Goal: Task Accomplishment & Management: Use online tool/utility

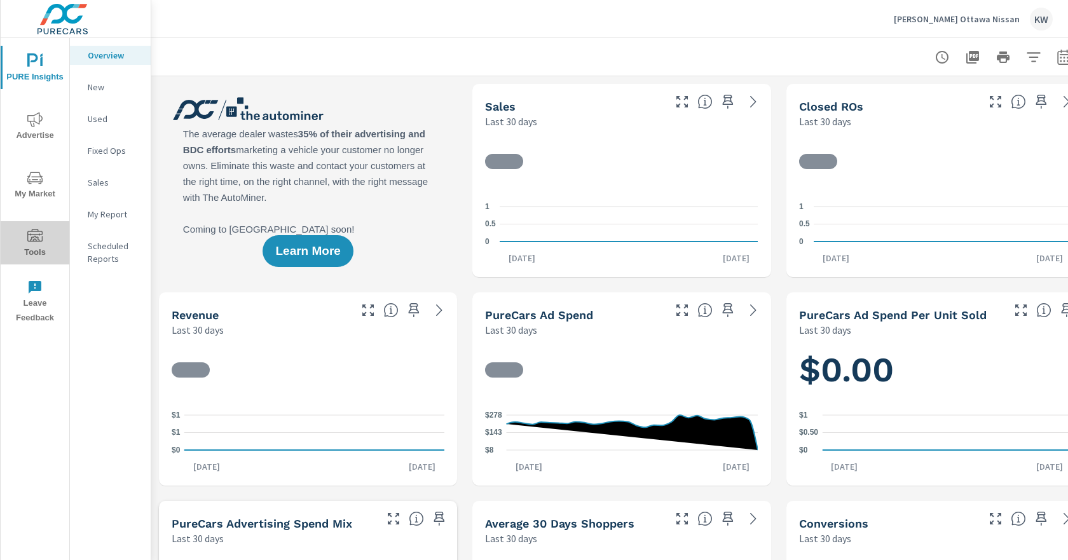
click at [42, 234] on icon "nav menu" at bounding box center [34, 235] width 15 height 13
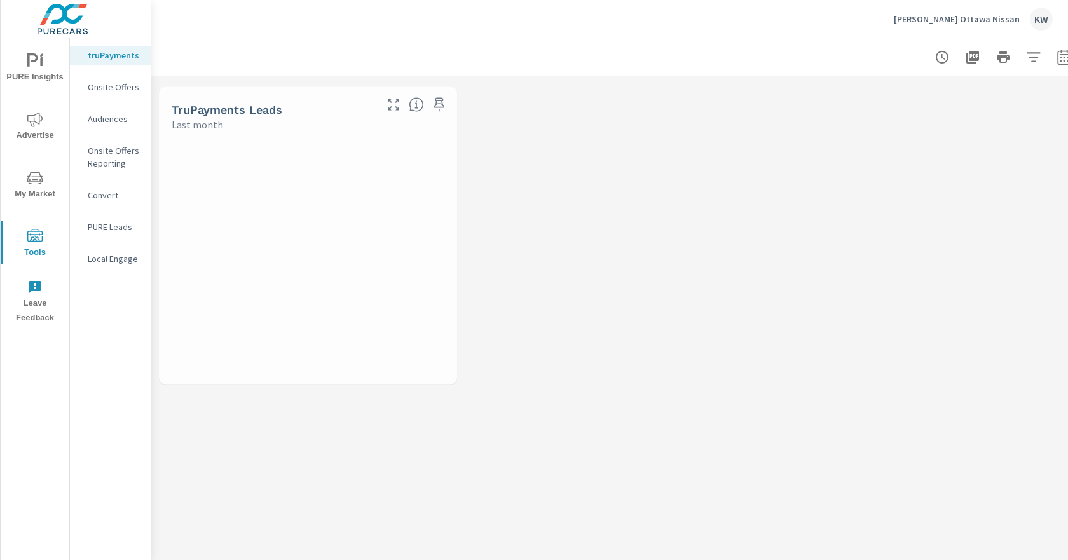
click at [119, 84] on p "Onsite Offers" at bounding box center [114, 87] width 53 height 13
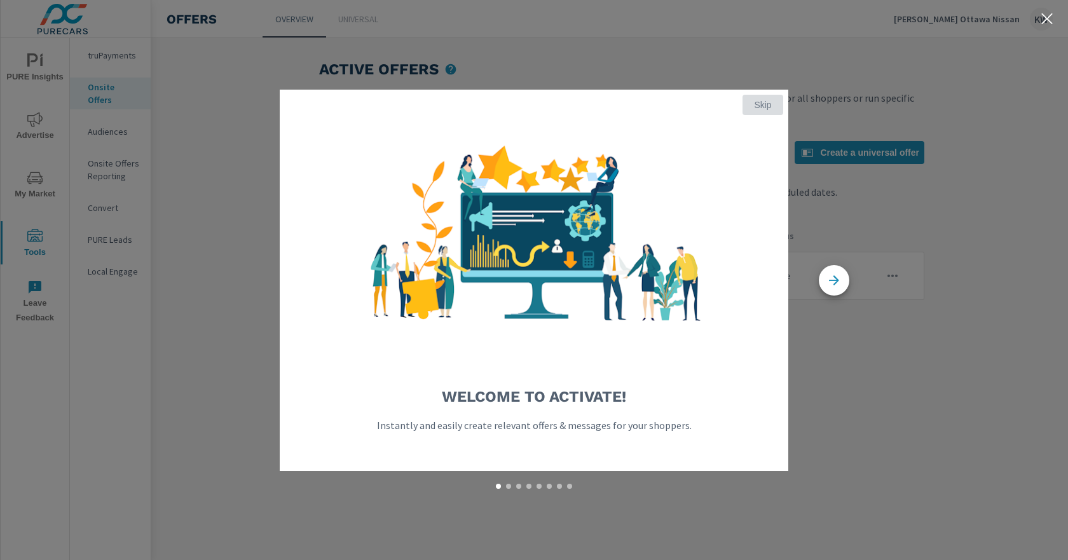
click at [763, 106] on span "Skip" at bounding box center [763, 104] width 31 height 11
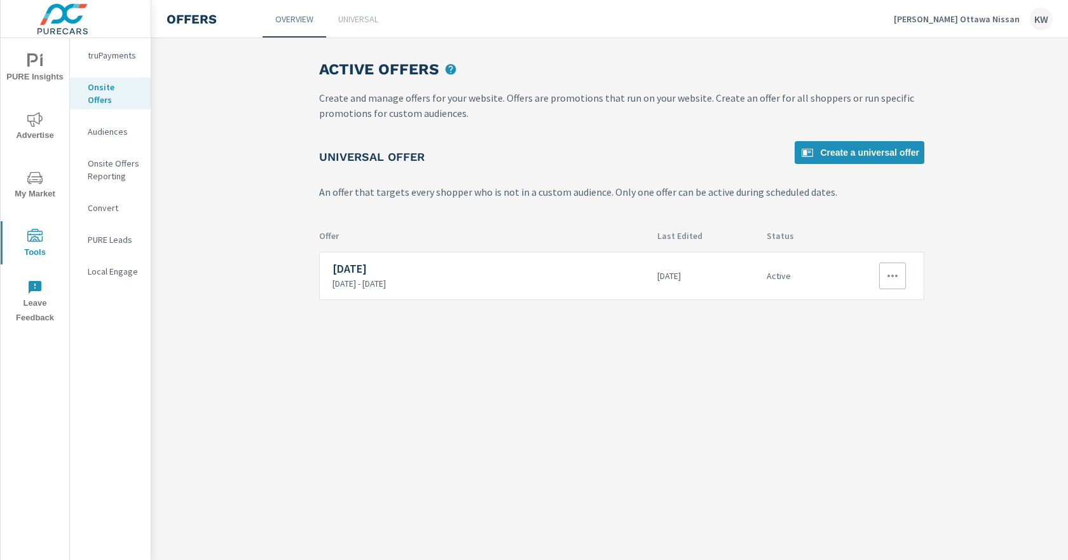
click at [889, 277] on icon "button" at bounding box center [893, 276] width 10 height 3
click at [874, 310] on link "Edit" at bounding box center [871, 305] width 71 height 31
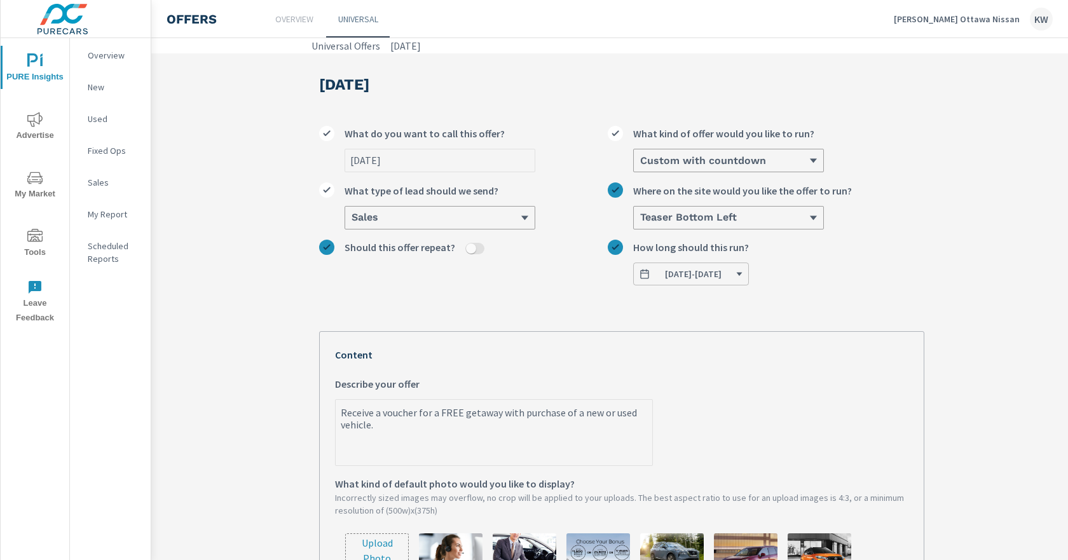
scroll to position [127, 0]
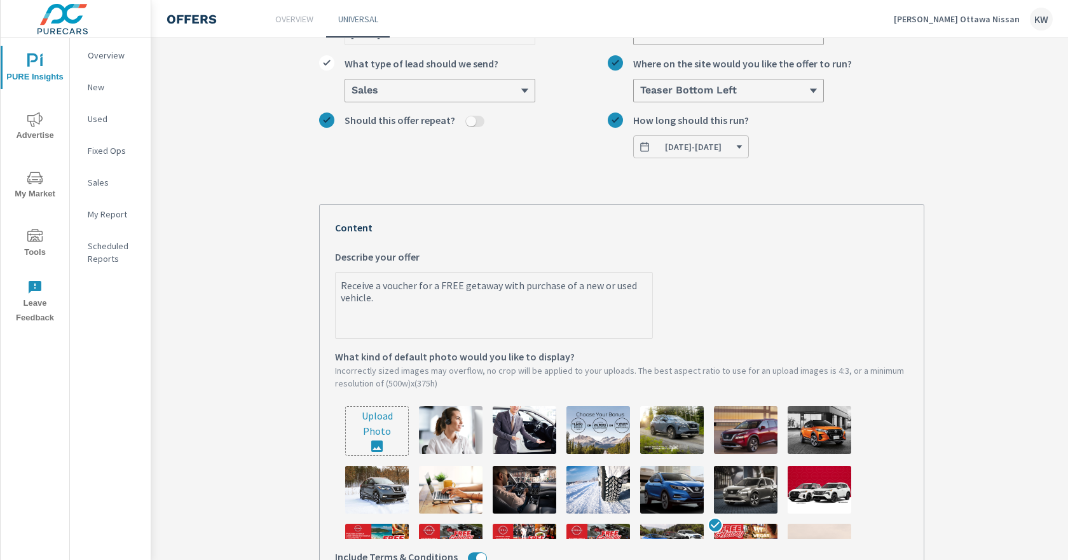
type textarea "x"
drag, startPoint x: 409, startPoint y: 311, endPoint x: 305, endPoint y: 269, distance: 112.4
click at [305, 269] on div "[DATE] [DATE] What do you want to call this offer? Custom with countdown What k…" at bounding box center [622, 421] width 636 height 990
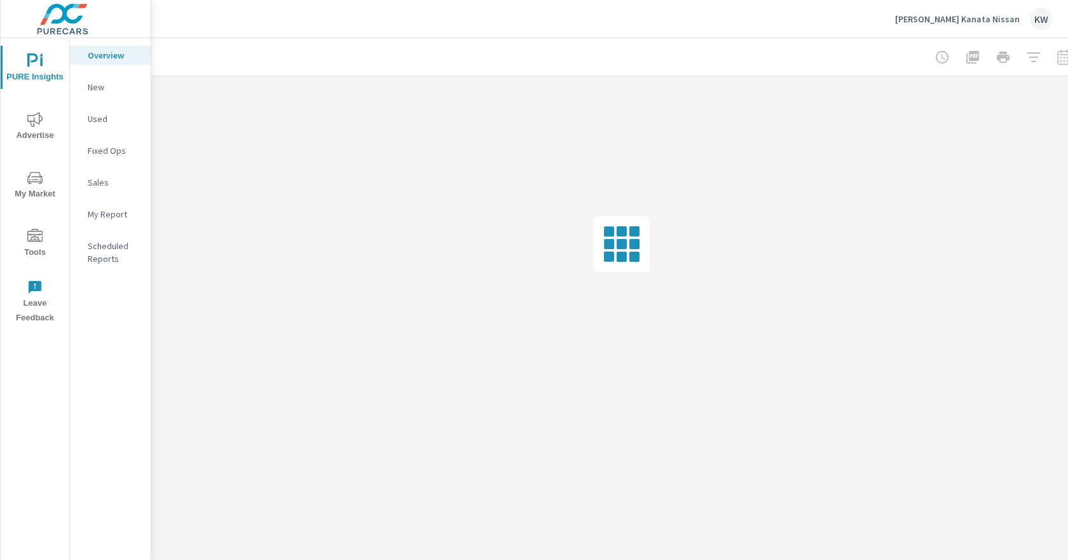
click at [28, 250] on span "Tools" at bounding box center [34, 244] width 61 height 31
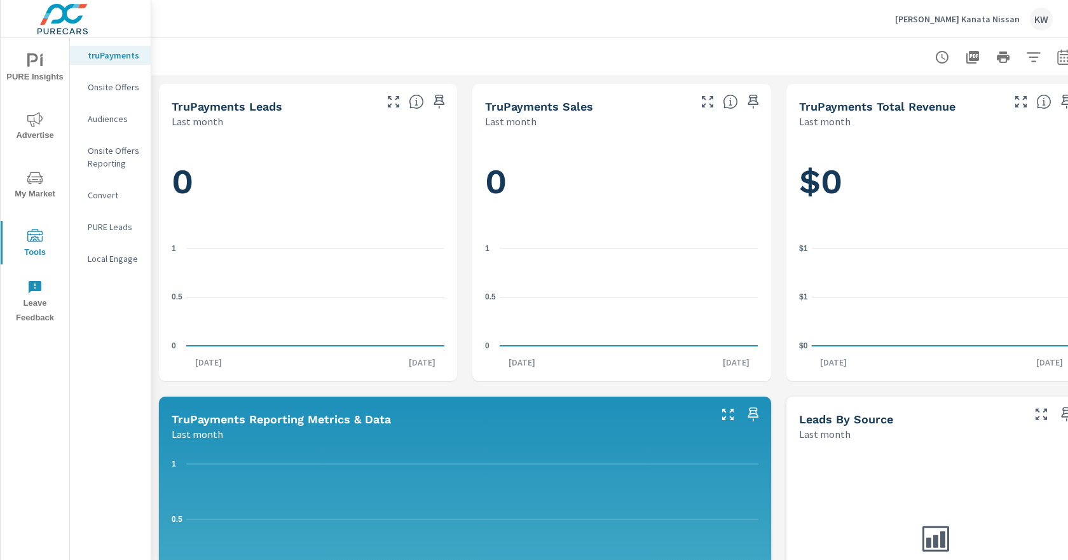
click at [107, 85] on p "Onsite Offers" at bounding box center [114, 87] width 53 height 13
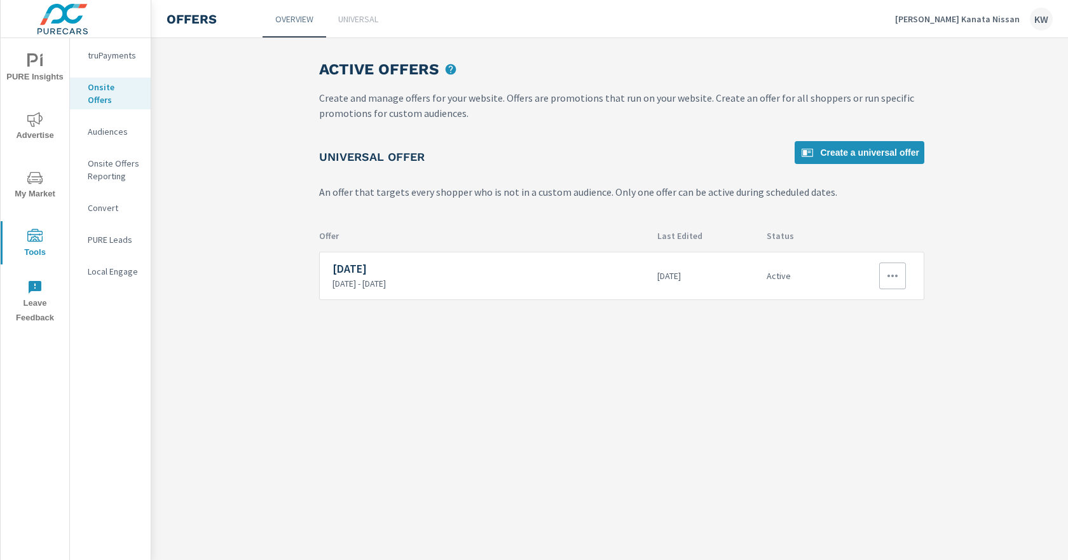
click at [894, 278] on icon "button" at bounding box center [892, 275] width 15 height 15
click at [865, 154] on div at bounding box center [534, 280] width 1068 height 560
drag, startPoint x: 830, startPoint y: 157, endPoint x: 638, endPoint y: 329, distance: 257.1
click at [830, 156] on span "Create a universal offer" at bounding box center [860, 152] width 120 height 15
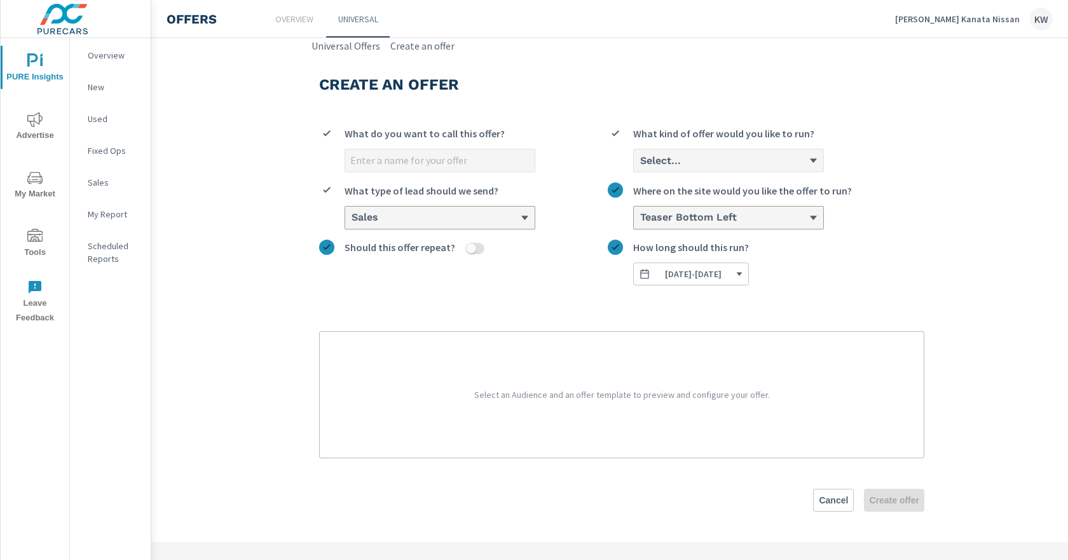
click at [439, 153] on input "What do you want to call this offer?" at bounding box center [439, 160] width 189 height 22
type input "Trip Getaway"
click at [732, 156] on div "Select..." at bounding box center [724, 160] width 170 height 12
click at [640, 156] on input "Select... What kind of offer would you like to run?" at bounding box center [639, 160] width 1 height 11
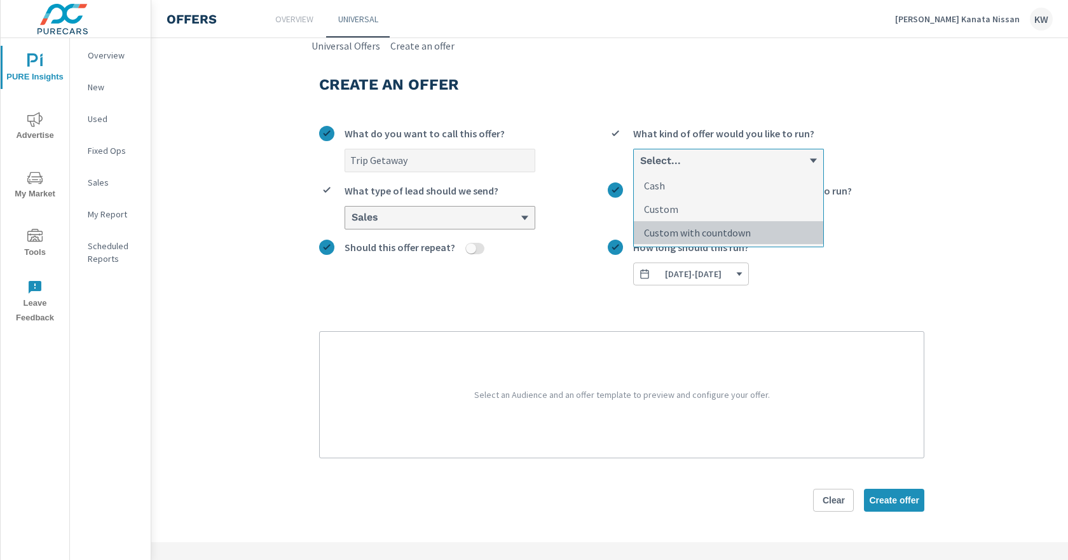
click at [708, 235] on p "Custom with countdown" at bounding box center [697, 232] width 107 height 15
click at [640, 167] on input "option Custom with countdown focused, 3 of 3. 3 results available. Use Up and D…" at bounding box center [639, 160] width 1 height 11
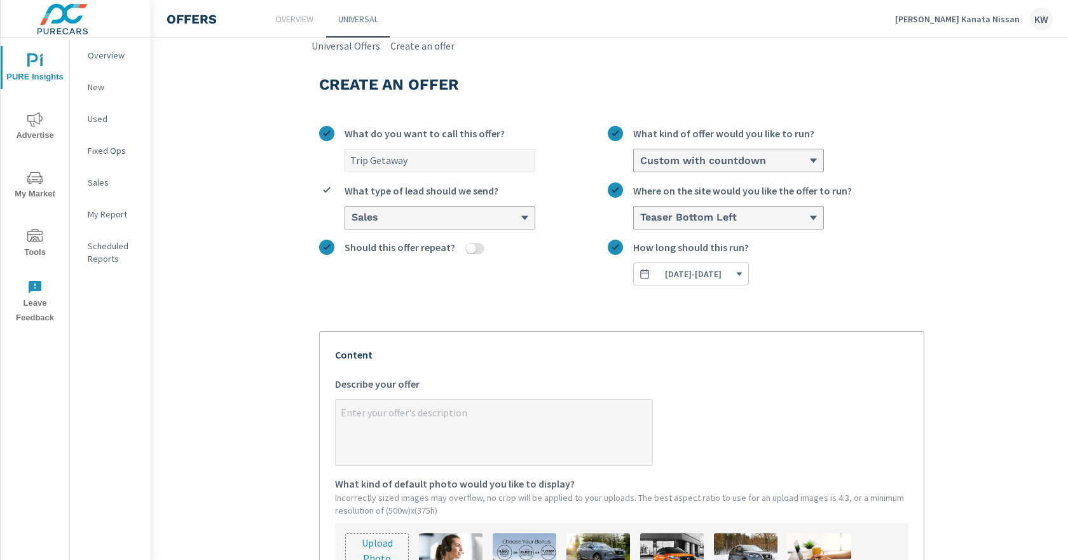
click at [584, 297] on div "Trip Getaway What do you want to call this offer? Custom with countdown What ki…" at bounding box center [621, 491] width 605 height 751
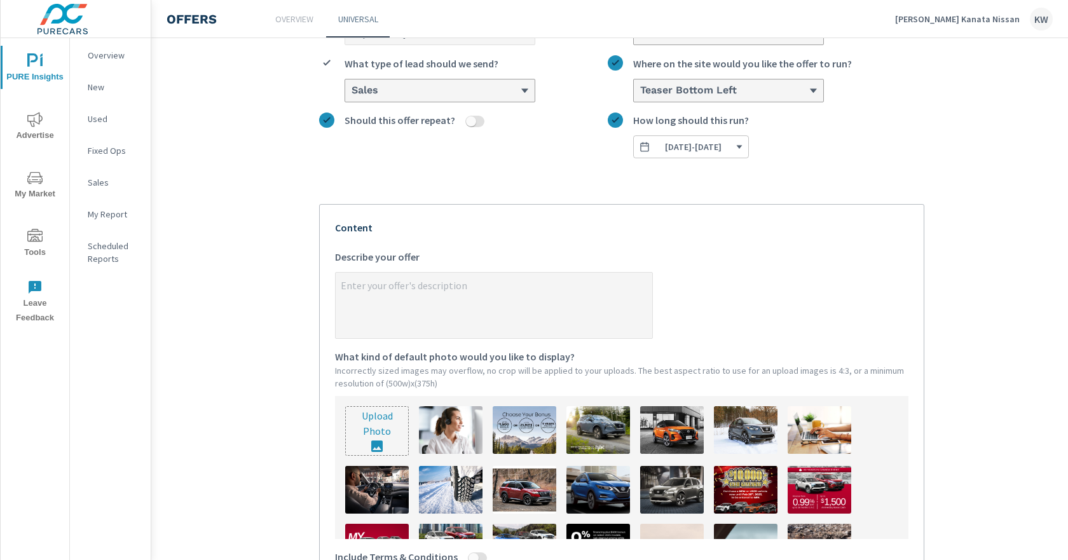
type textarea "x"
click at [524, 281] on textarea "x Describe your offer" at bounding box center [494, 307] width 317 height 64
paste textarea "Receive a voucher for a FREE getaway with purchase of a new or used vehicle."
type textarea "Receive a voucher for a FREE getaway with purchase of a new or used vehicle."
type textarea "x"
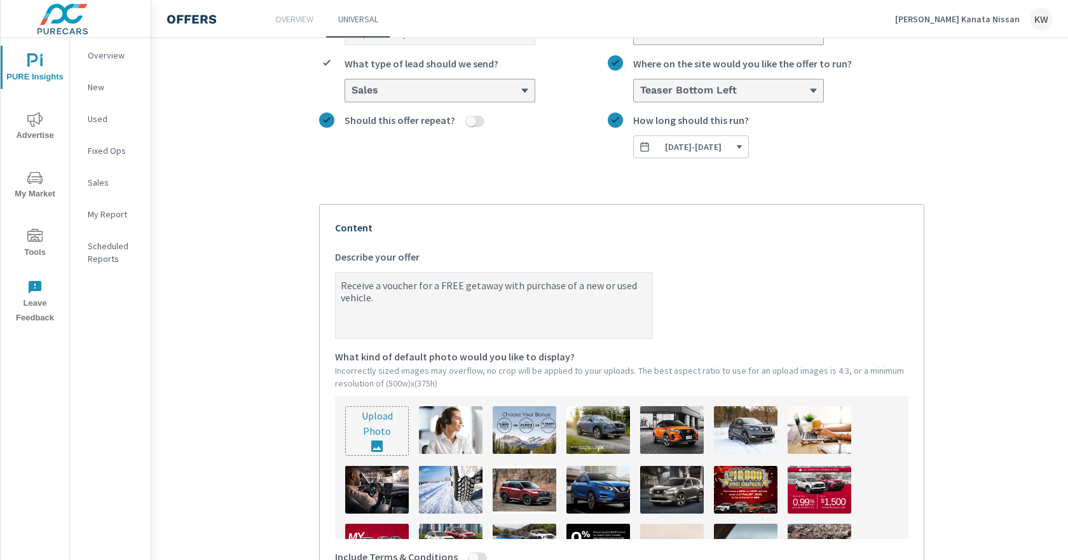
type textarea "Receive a voucher for a FREE getaway with purchase of a new or used vehicle."
type textarea "x"
click at [392, 435] on input "file" at bounding box center [377, 431] width 62 height 48
